Goal: Information Seeking & Learning: Learn about a topic

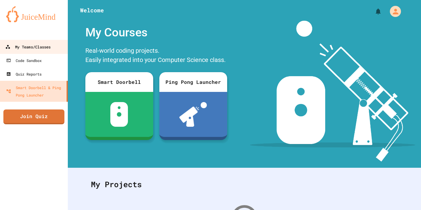
click at [51, 47] on div "My Teams/Classes" at bounding box center [27, 47] width 45 height 8
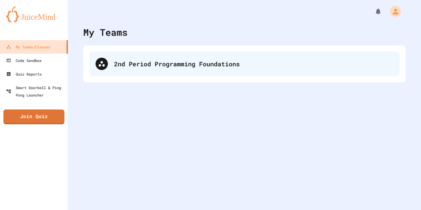
click at [179, 71] on div "2nd Period Programming Foundations" at bounding box center [244, 63] width 310 height 25
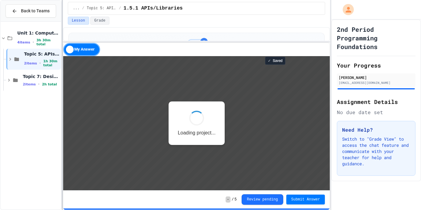
scroll to position [1, 0]
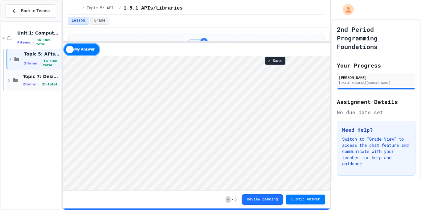
click at [31, 78] on span "Topic 7: Designing & Simulating Solutions" at bounding box center [41, 77] width 37 height 6
click at [39, 97] on span "1.7 V1- IceCream Machine Project" at bounding box center [41, 96] width 37 height 5
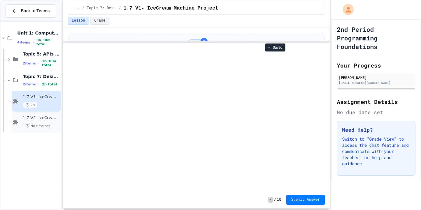
click at [43, 117] on span "1.7 V2- IceCream Machine Project" at bounding box center [41, 117] width 37 height 5
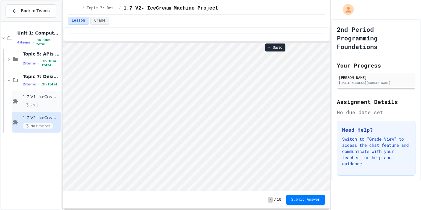
click at [52, 107] on div "2h" at bounding box center [41, 105] width 37 height 6
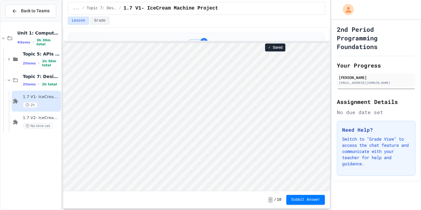
scroll to position [1, 0]
